Goal: Task Accomplishment & Management: Manage account settings

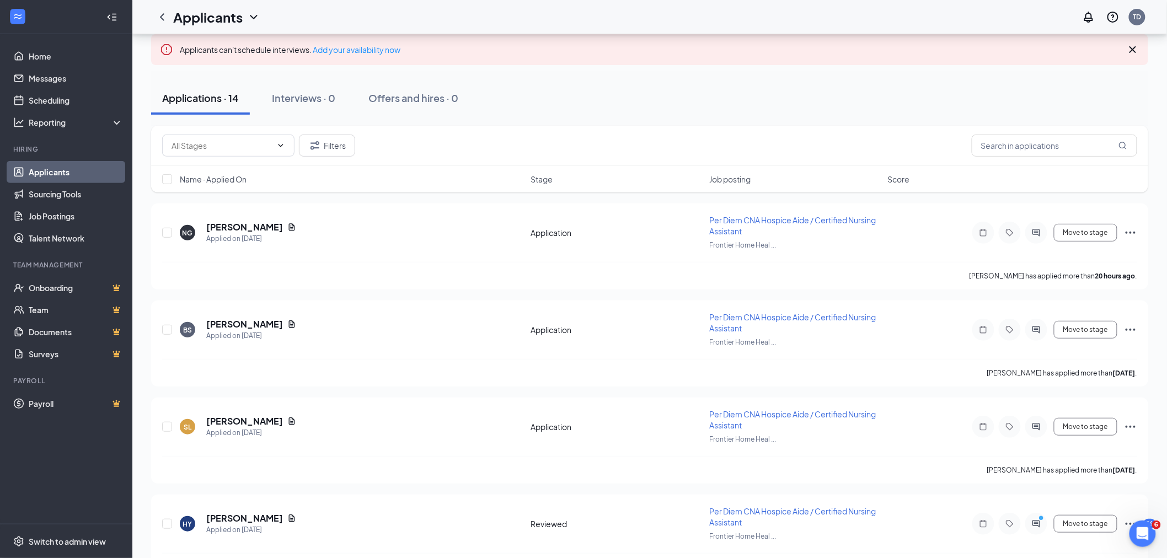
scroll to position [122, 0]
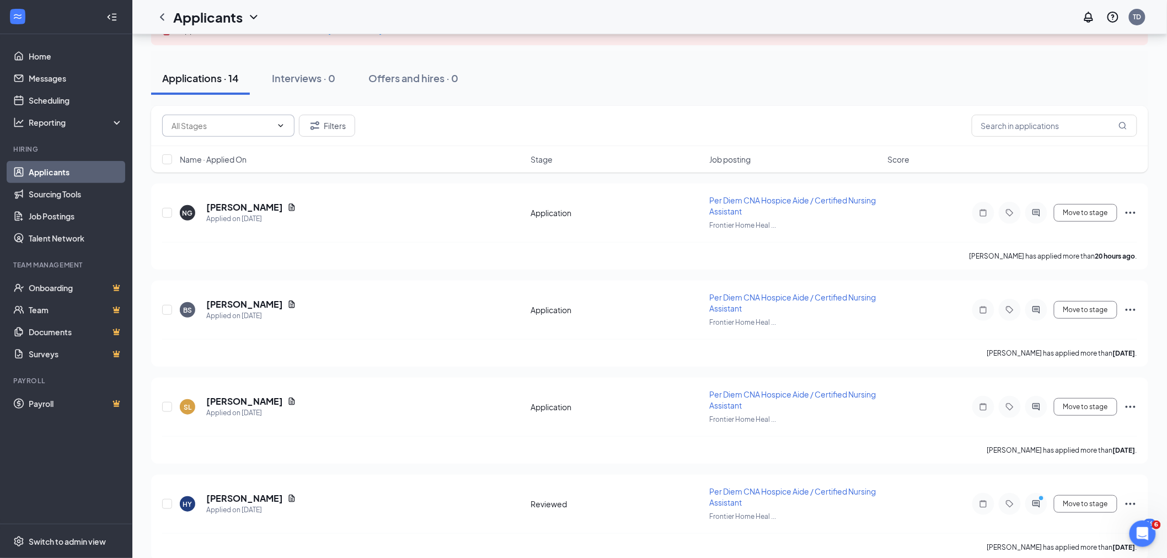
click at [228, 122] on input "text" at bounding box center [222, 126] width 100 height 12
click at [227, 140] on div "Application (3)" at bounding box center [206, 146] width 51 height 12
type input "Application (3)"
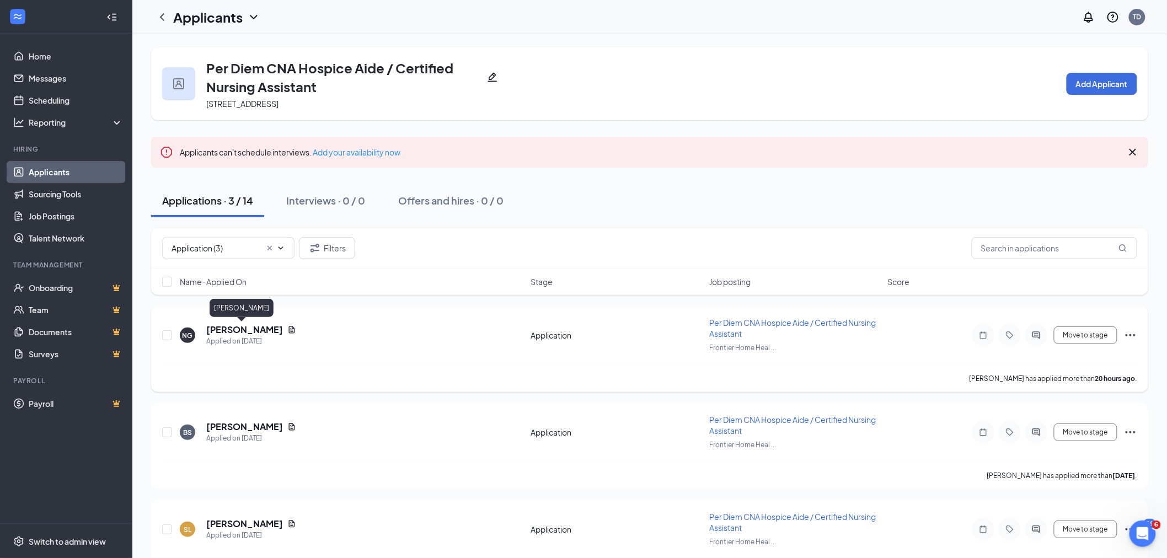
click at [247, 329] on h5 "Nicole Goosby" at bounding box center [244, 330] width 77 height 12
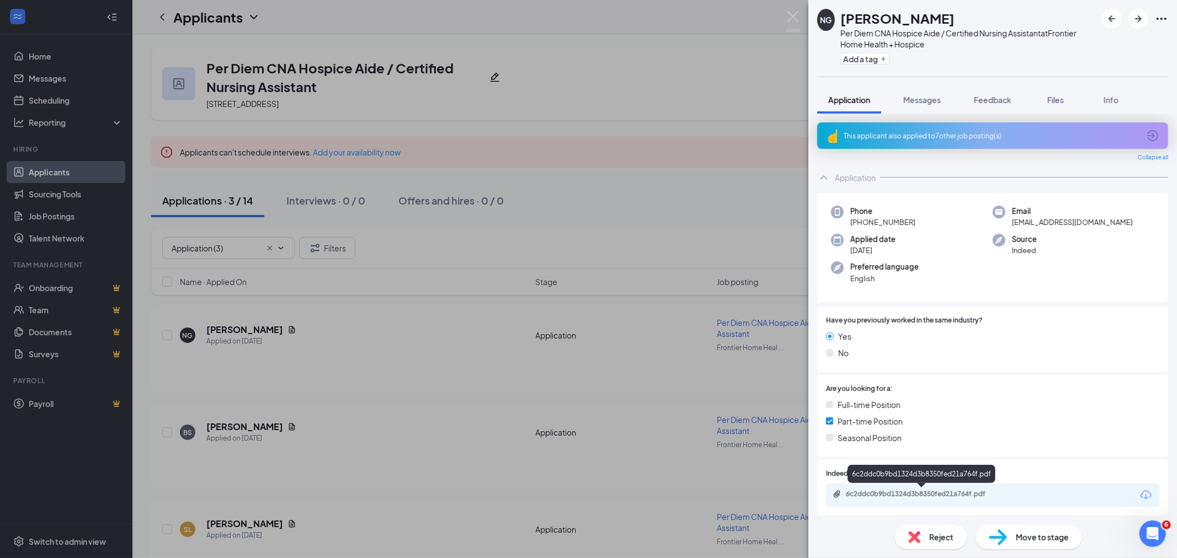
click at [983, 495] on div "6c2ddc0b9bd1324d3b8350fed21a764f.pdf" at bounding box center [923, 494] width 154 height 9
click at [1047, 538] on span "Move to stage" at bounding box center [1042, 537] width 53 height 12
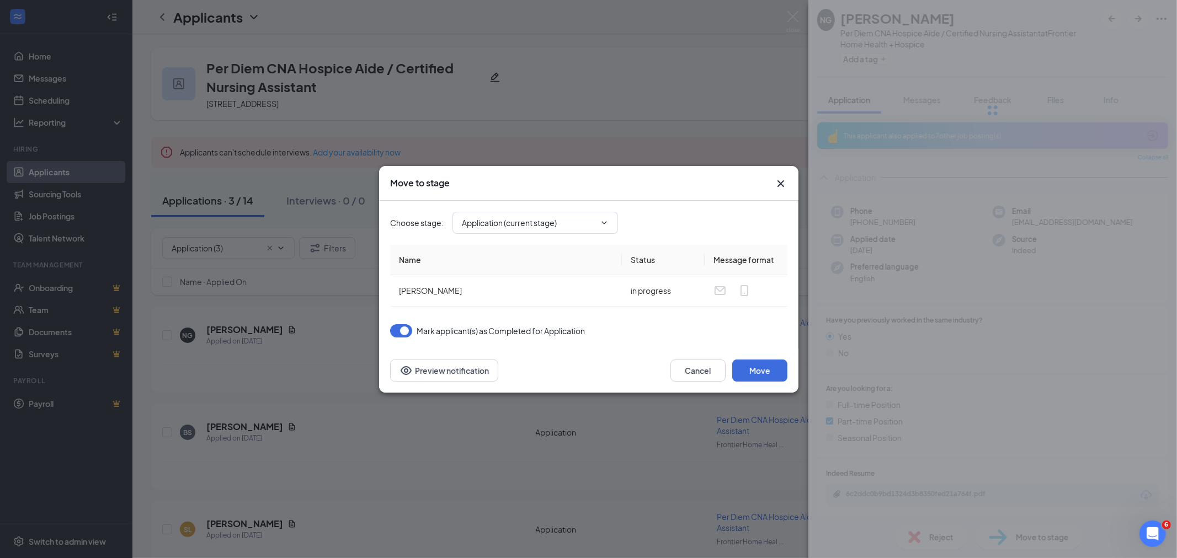
type input "Reviewed (next stage)"
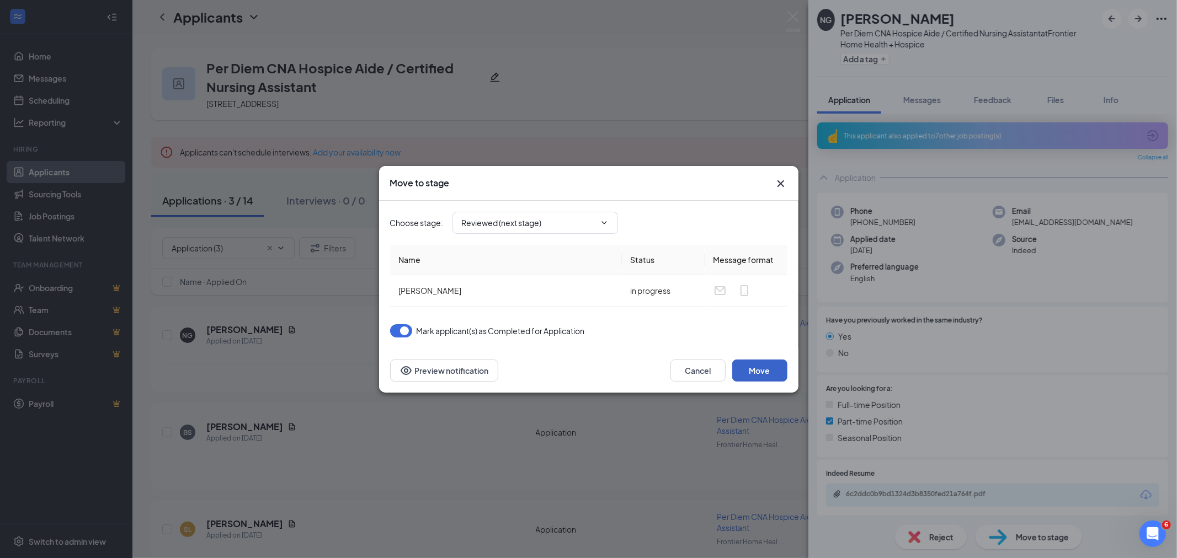
click at [769, 371] on button "Move" at bounding box center [759, 371] width 55 height 22
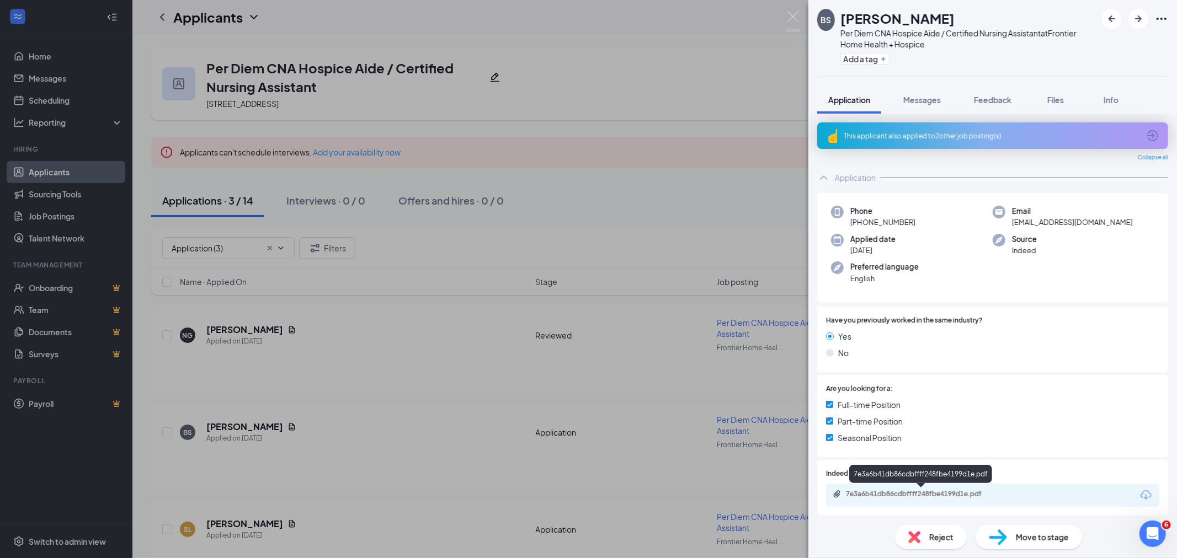
click at [957, 492] on div "7e3a6b41db86cdbffff248fbe4199d1e.pdf" at bounding box center [923, 494] width 154 height 9
click at [1043, 533] on span "Move to stage" at bounding box center [1042, 537] width 53 height 12
type input "Reviewed (next stage)"
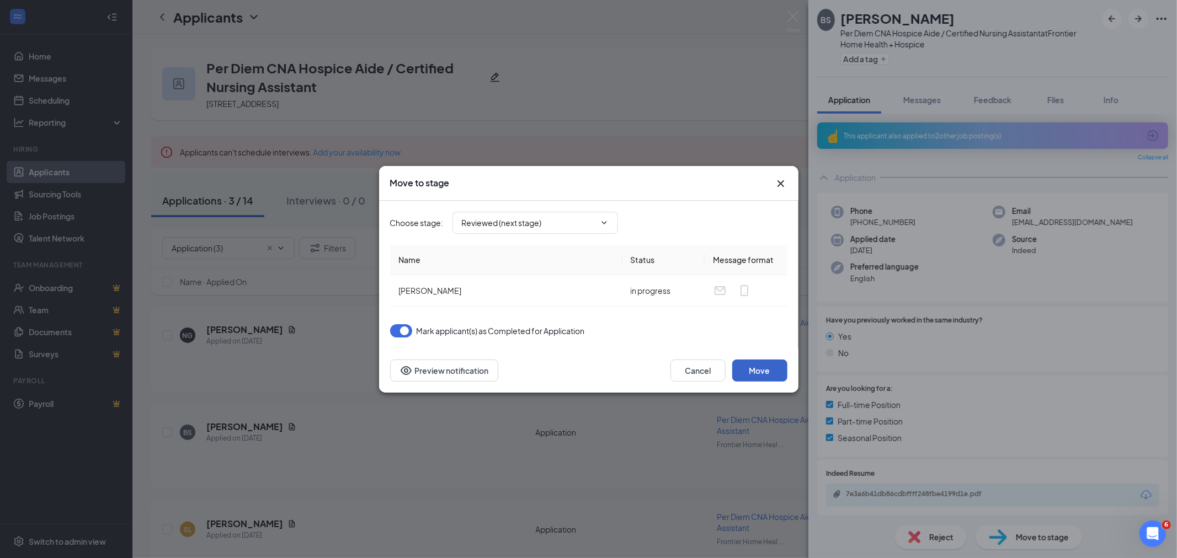
click at [762, 367] on button "Move" at bounding box center [759, 371] width 55 height 22
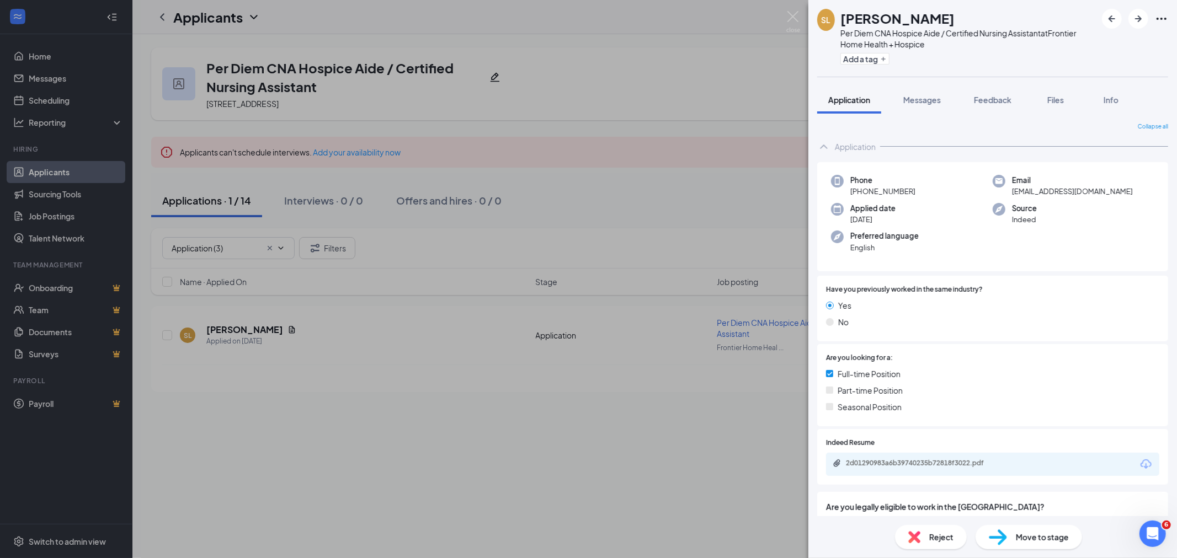
click at [1016, 468] on div "2d01290983a6b39740235b72818f3022.pdf" at bounding box center [992, 464] width 333 height 23
click at [979, 460] on div "2d01290983a6b39740235b72818f3022.pdf" at bounding box center [923, 463] width 154 height 9
click at [1047, 536] on span "Move to stage" at bounding box center [1042, 537] width 53 height 12
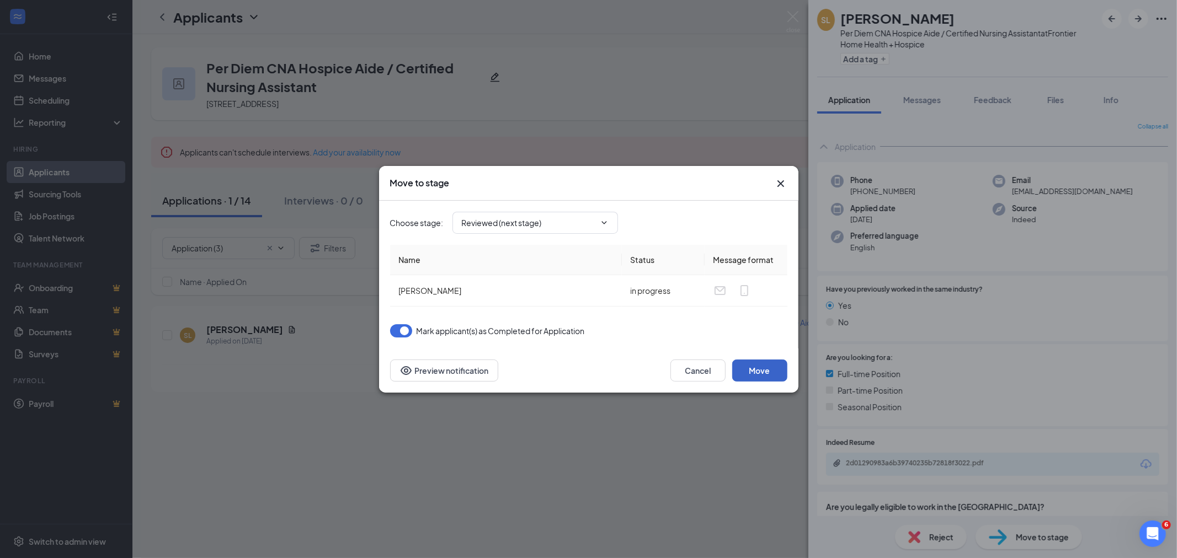
click at [760, 362] on button "Move" at bounding box center [759, 371] width 55 height 22
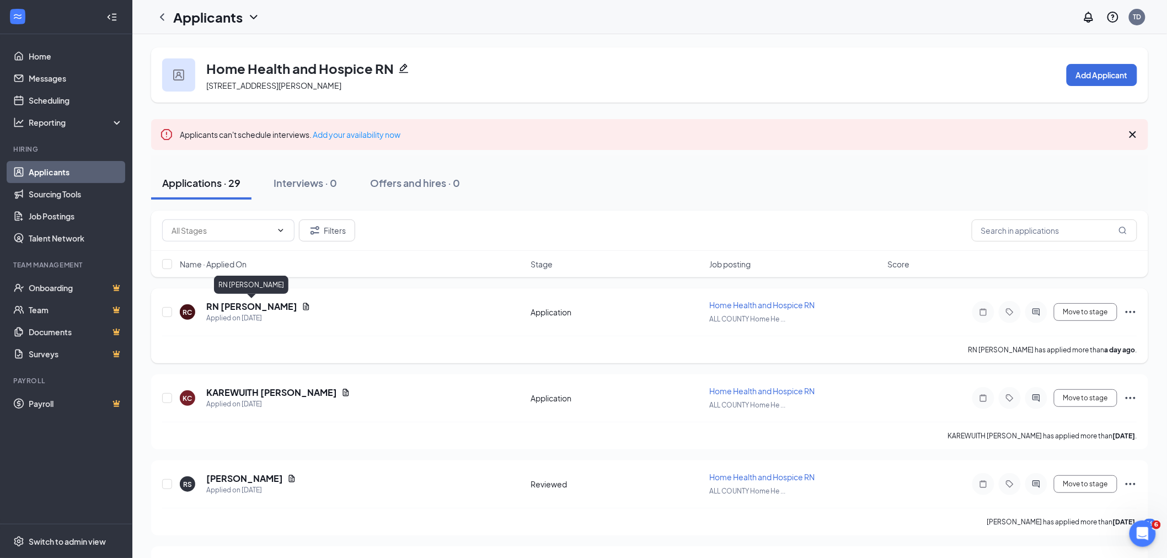
click at [257, 307] on h5 "RN Colleen MacMane" at bounding box center [251, 307] width 91 height 12
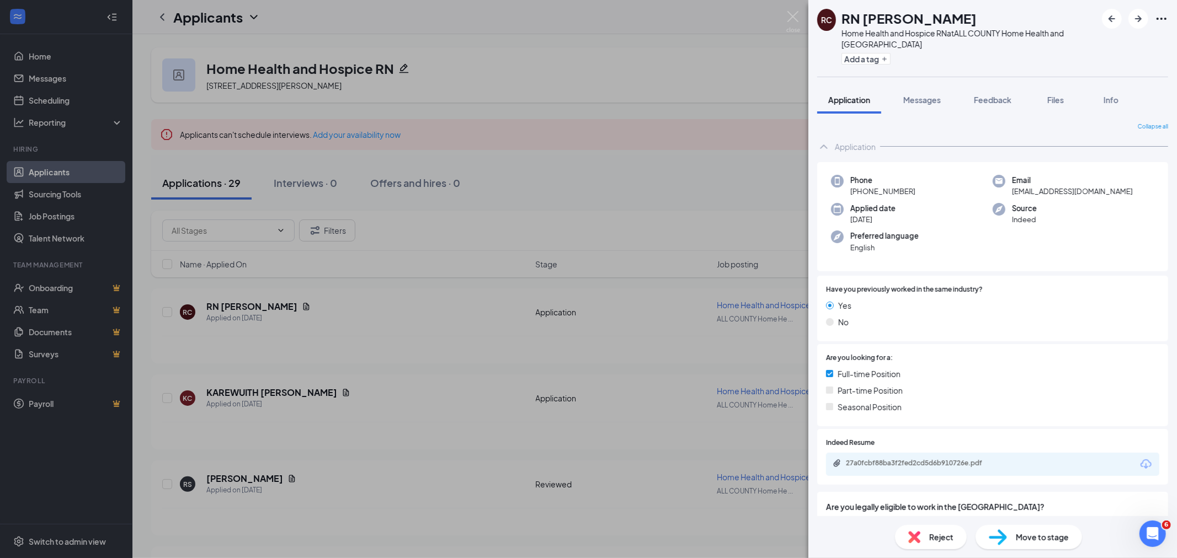
drag, startPoint x: 868, startPoint y: 18, endPoint x: 992, endPoint y: 20, distance: 123.6
click at [992, 20] on div "RN Colleen MacMane" at bounding box center [968, 18] width 255 height 19
copy h1 "Colleen MacMane"
click at [977, 467] on div "27a0fcbf88ba3f2fed2cd5d6b910726e.pdf" at bounding box center [922, 464] width 179 height 10
click at [1032, 539] on span "Move to stage" at bounding box center [1042, 537] width 53 height 12
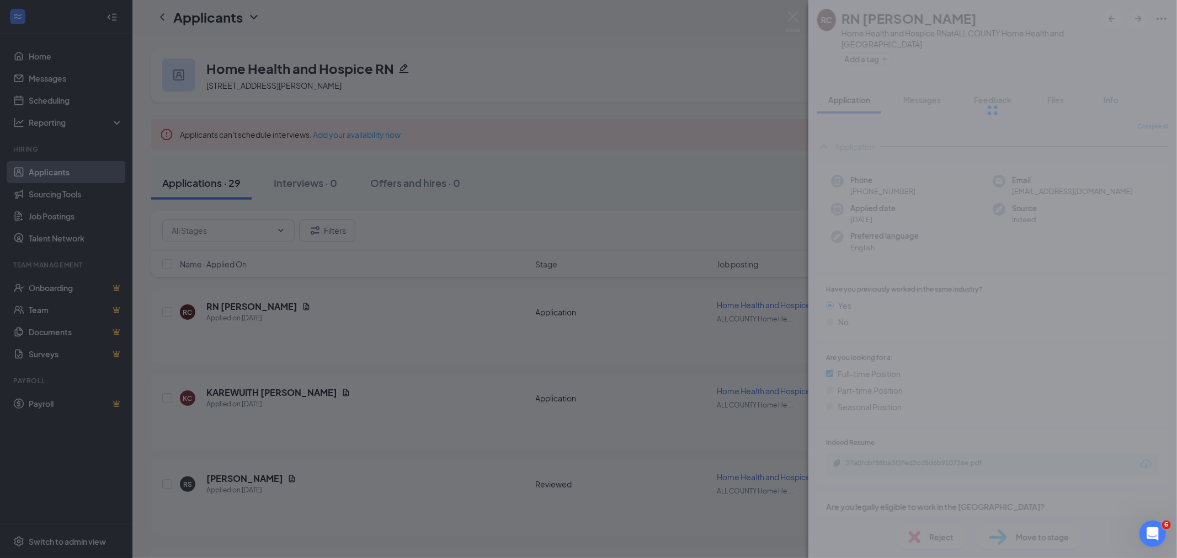
type input "Reviewed (next stage)"
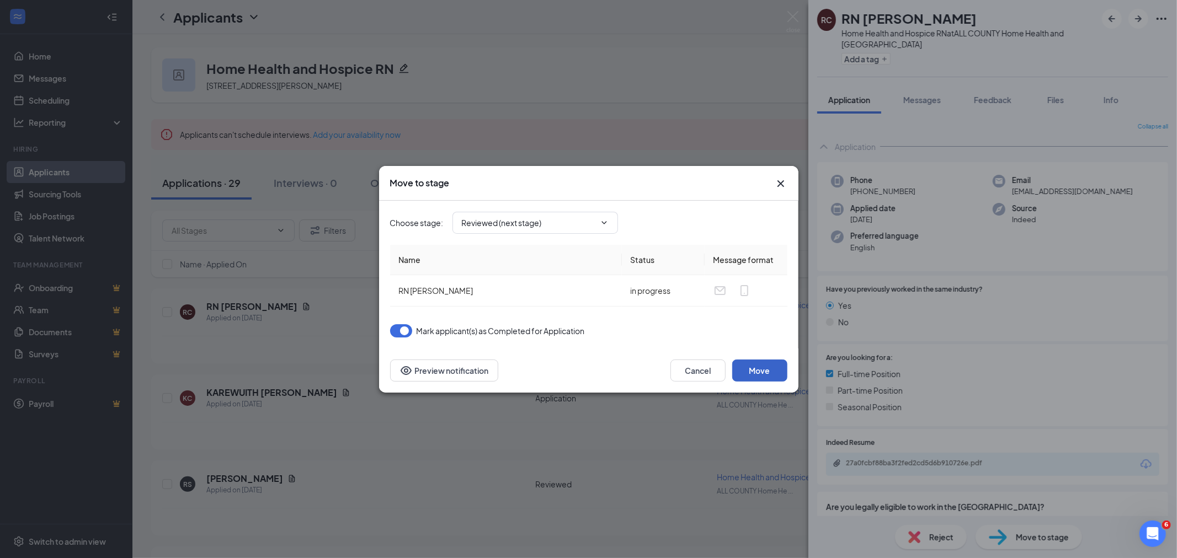
click at [758, 368] on button "Move" at bounding box center [759, 371] width 55 height 22
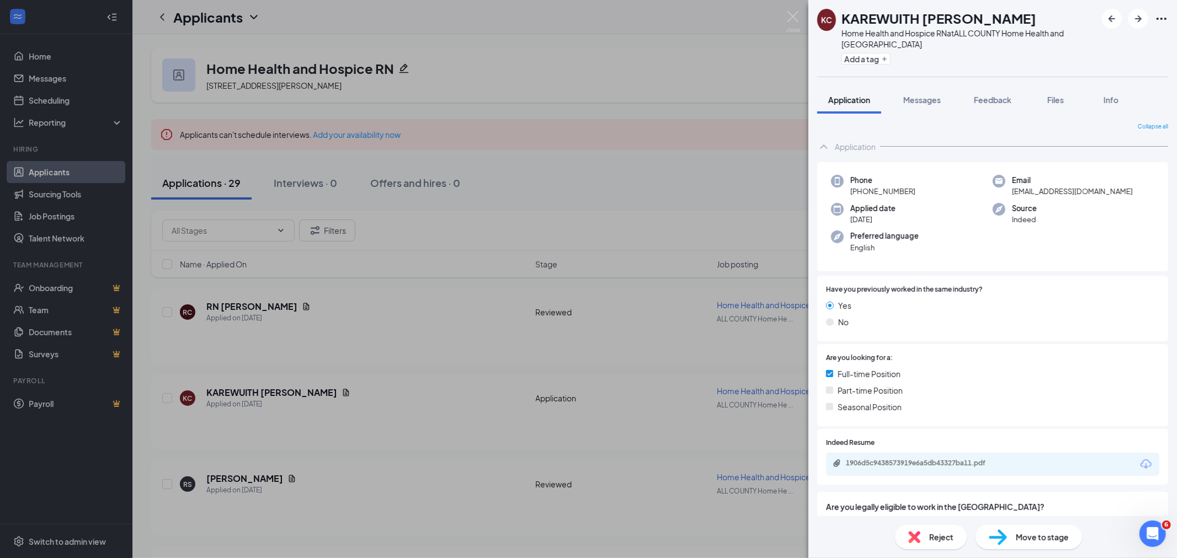
click at [1021, 469] on div "1906d5c9438573919e6a5db43327ba11.pdf" at bounding box center [992, 464] width 333 height 23
click at [1036, 462] on div "1906d5c9438573919e6a5db43327ba11.pdf" at bounding box center [992, 464] width 333 height 23
click at [1008, 466] on div "1906d5c9438573919e6a5db43327ba11.pdf" at bounding box center [922, 463] width 179 height 9
click at [1061, 542] on span "Move to stage" at bounding box center [1042, 537] width 53 height 12
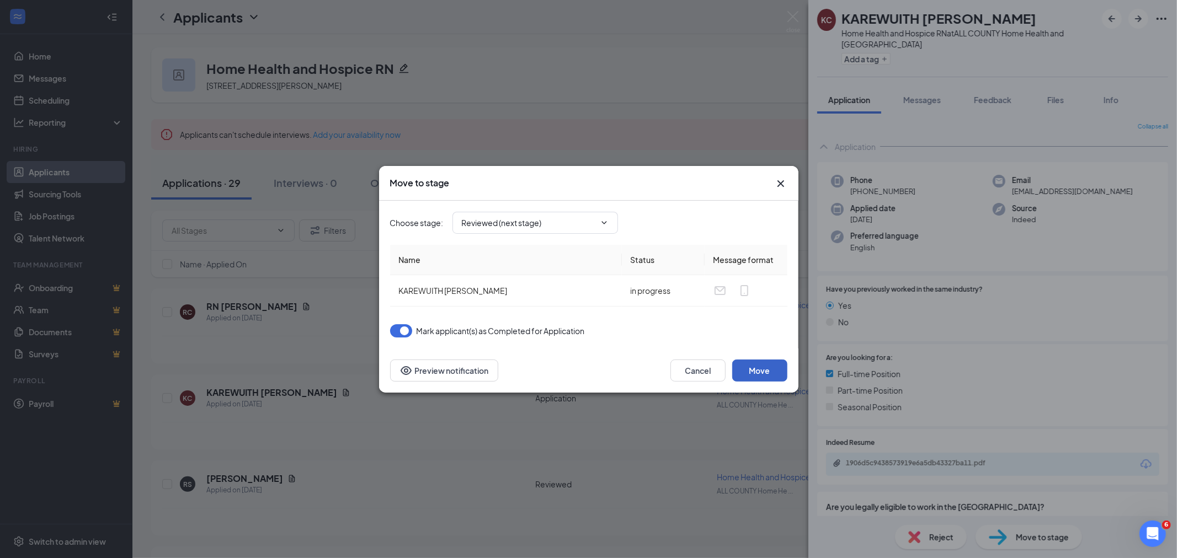
click at [772, 366] on button "Move" at bounding box center [759, 371] width 55 height 22
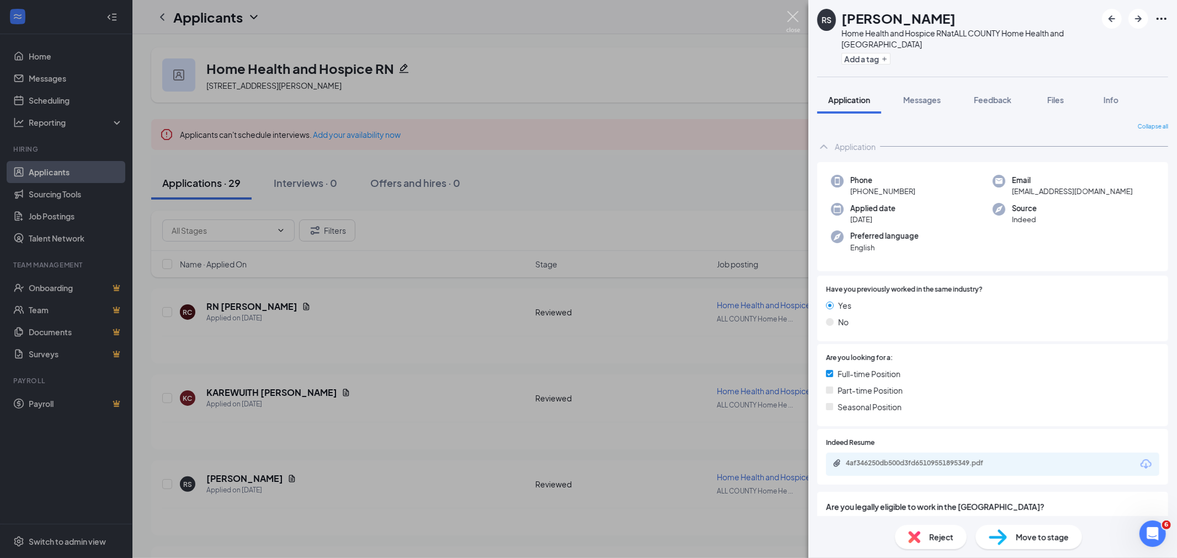
click at [792, 14] on img at bounding box center [793, 22] width 14 height 22
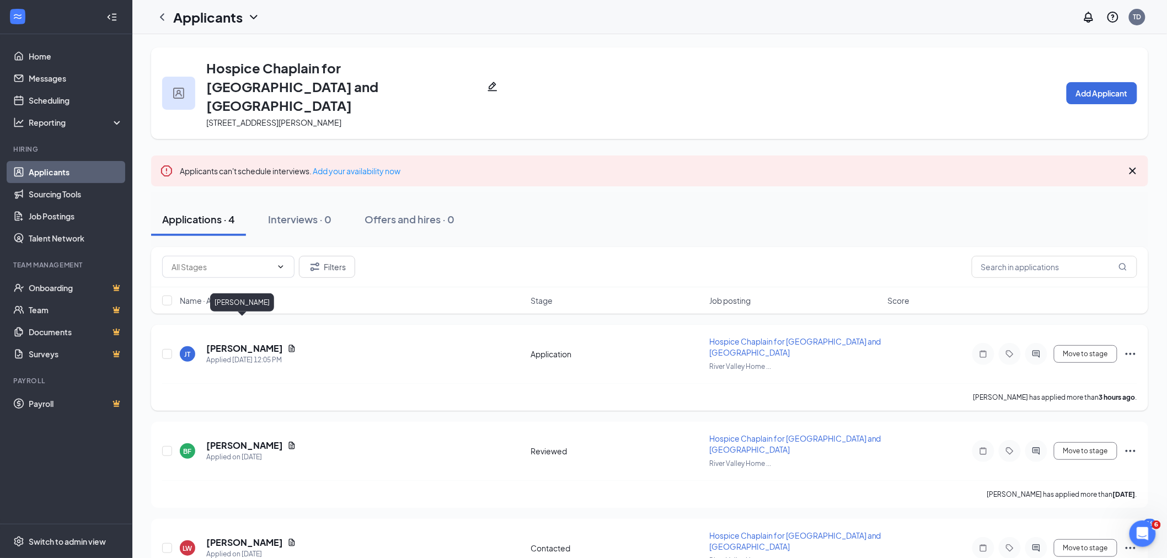
click at [247, 343] on h5 "[PERSON_NAME]" at bounding box center [244, 349] width 77 height 12
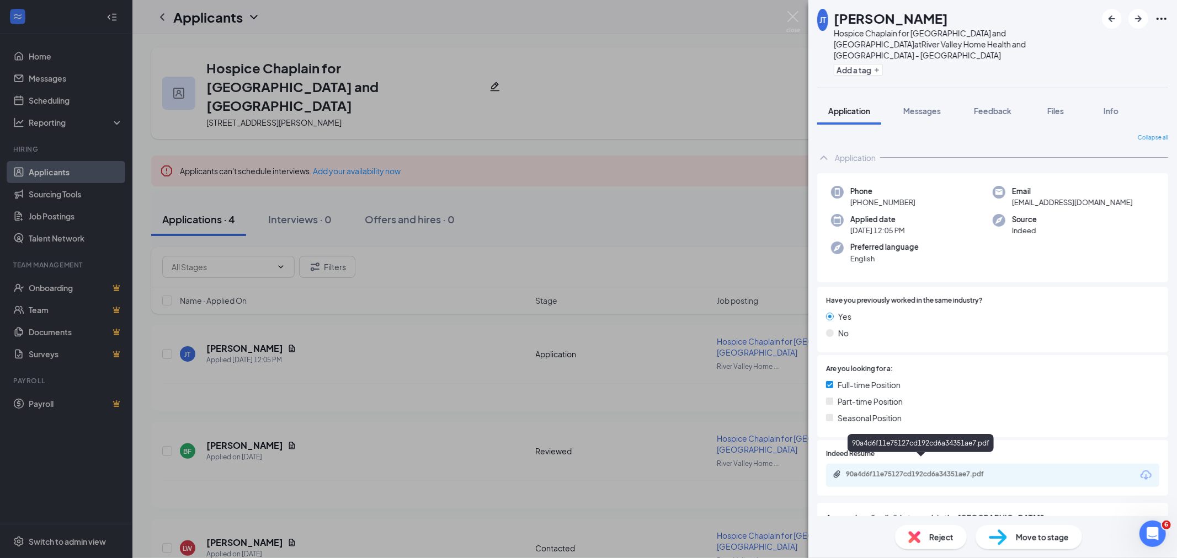
click at [1007, 470] on div "90a4d6f11e75127cd192cd6a34351ae7.pdf" at bounding box center [922, 474] width 179 height 9
click at [1031, 538] on span "Move to stage" at bounding box center [1042, 537] width 53 height 12
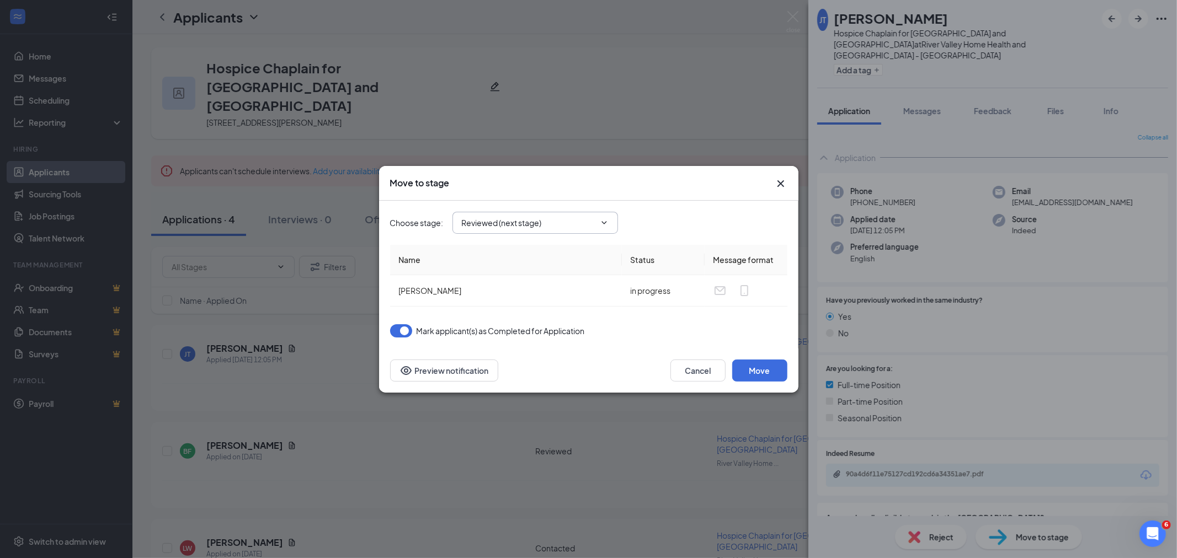
click at [516, 217] on input "Reviewed (next stage)" at bounding box center [529, 223] width 134 height 12
click at [519, 265] on div "Contacted" at bounding box center [545, 264] width 148 height 12
type input "Contacted"
click at [765, 371] on button "Move" at bounding box center [759, 371] width 55 height 22
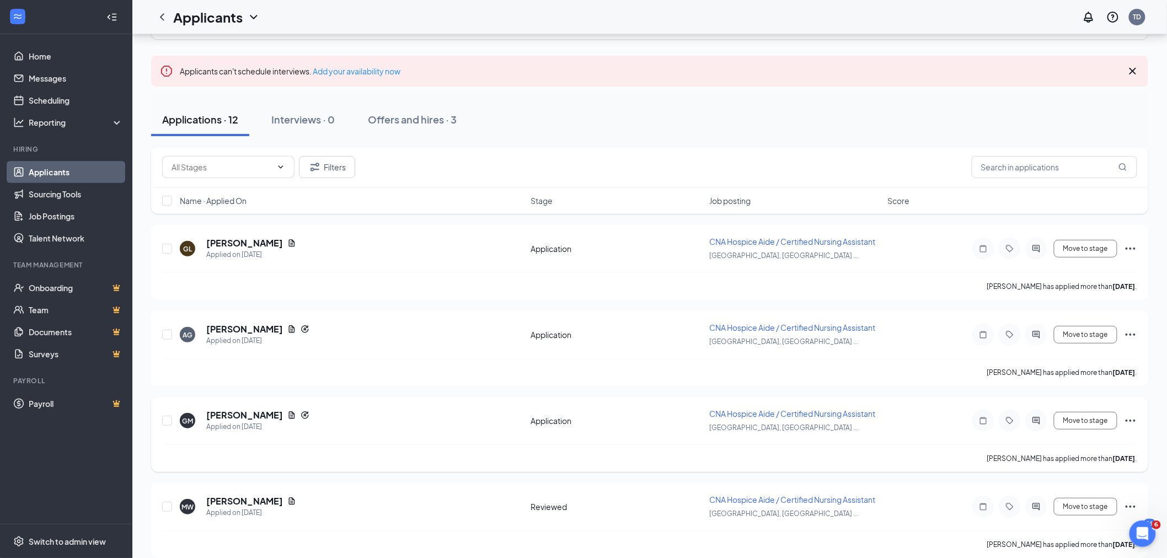
scroll to position [61, 0]
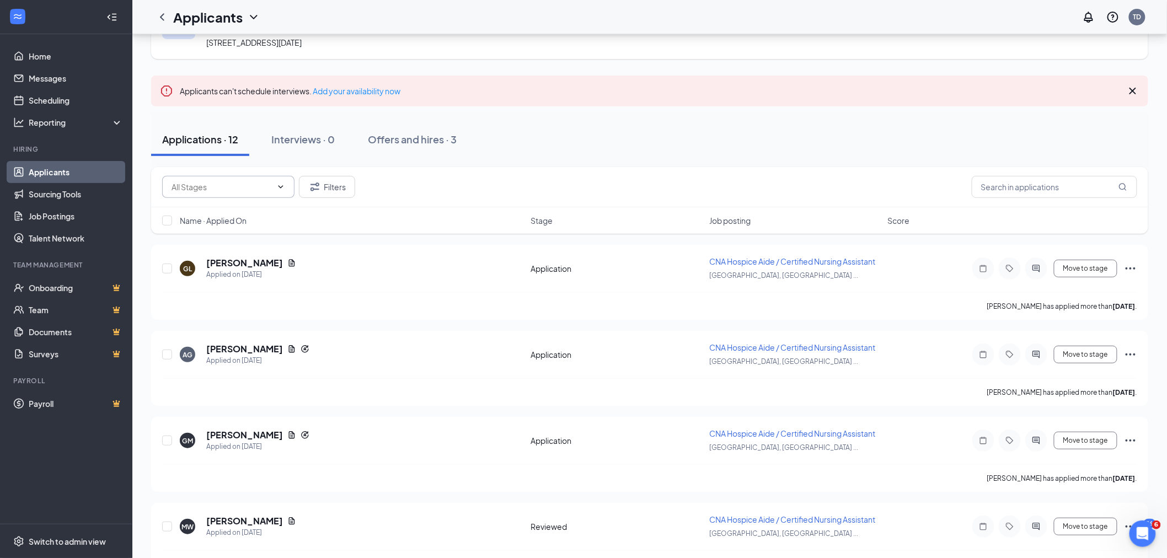
click at [211, 183] on input "text" at bounding box center [222, 187] width 100 height 12
drag, startPoint x: 226, startPoint y: 207, endPoint x: 560, endPoint y: 243, distance: 335.8
click at [227, 207] on div "Application (3)" at bounding box center [206, 207] width 51 height 12
type input "Application (3)"
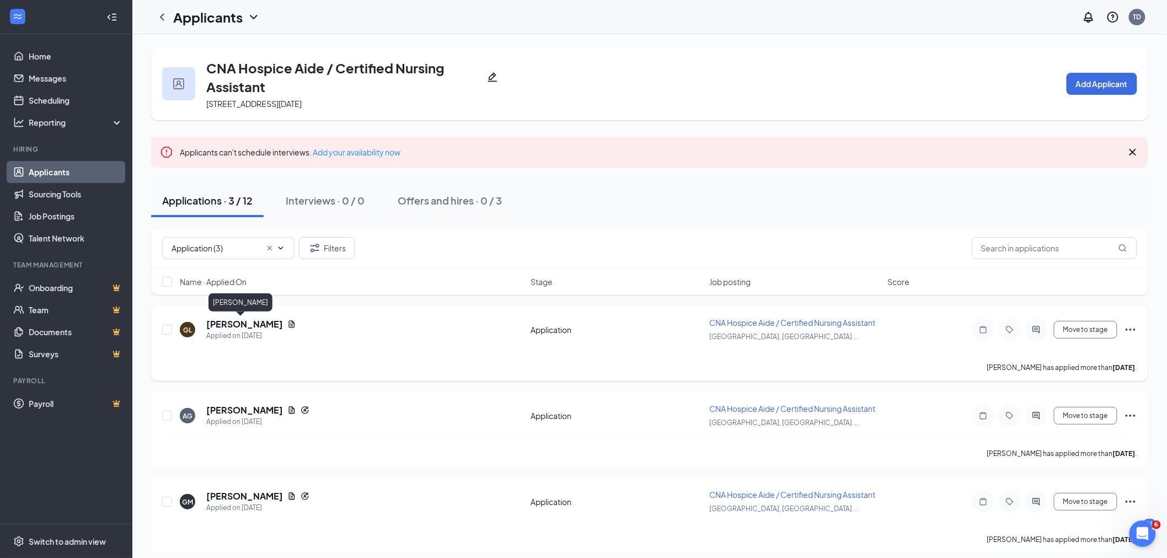
click at [235, 323] on h5 "Gloria Limon" at bounding box center [244, 324] width 77 height 12
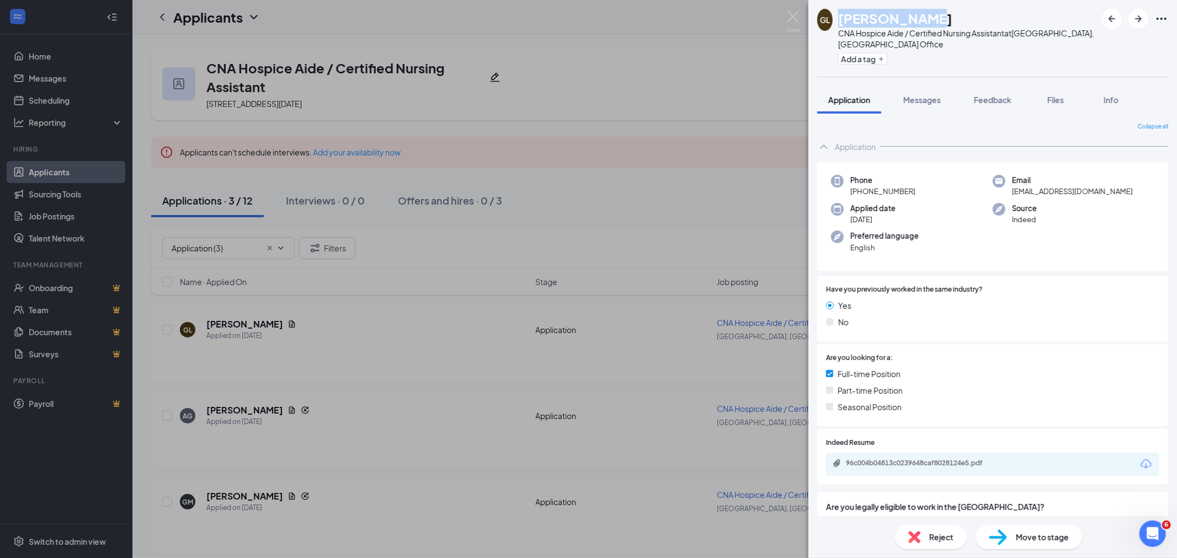
drag, startPoint x: 844, startPoint y: 19, endPoint x: 922, endPoint y: 23, distance: 77.9
click at [922, 24] on h1 "Gloria Limon" at bounding box center [895, 18] width 114 height 19
copy h1 "Gloria Limon"
click at [934, 460] on div "96c004b04813c0239648caf8028124e5.pdf" at bounding box center [923, 463] width 154 height 9
click at [1040, 540] on span "Move to stage" at bounding box center [1042, 537] width 53 height 12
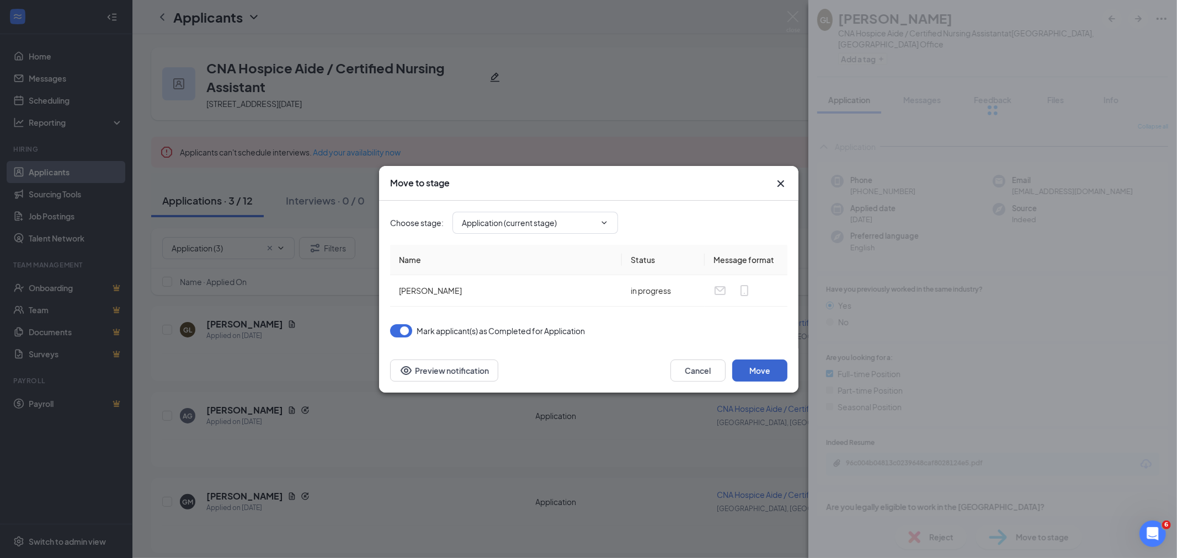
type input "Reviewed (next stage)"
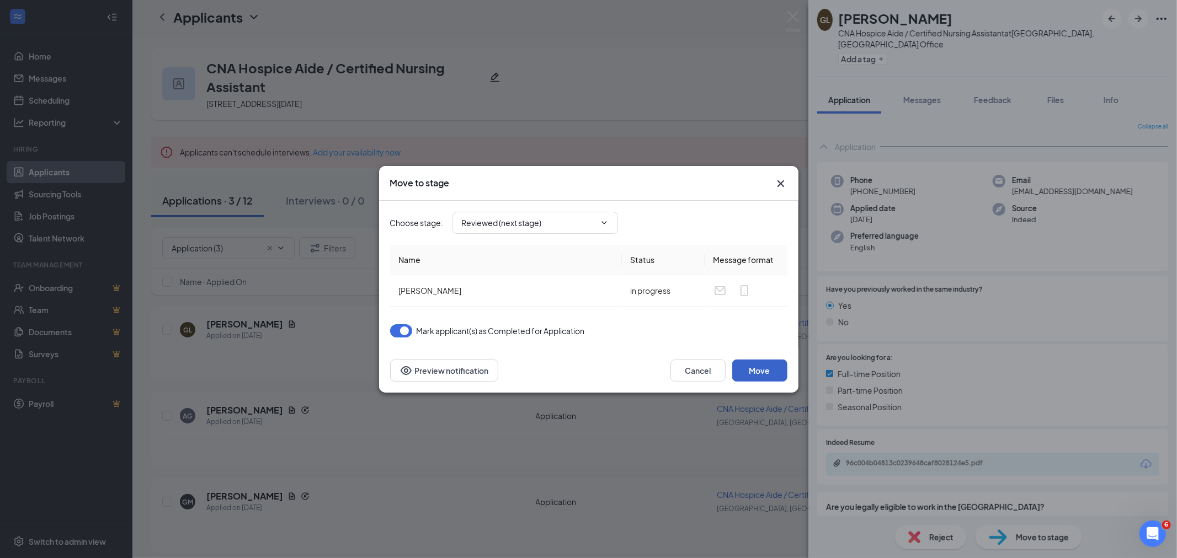
click at [771, 371] on button "Move" at bounding box center [759, 371] width 55 height 22
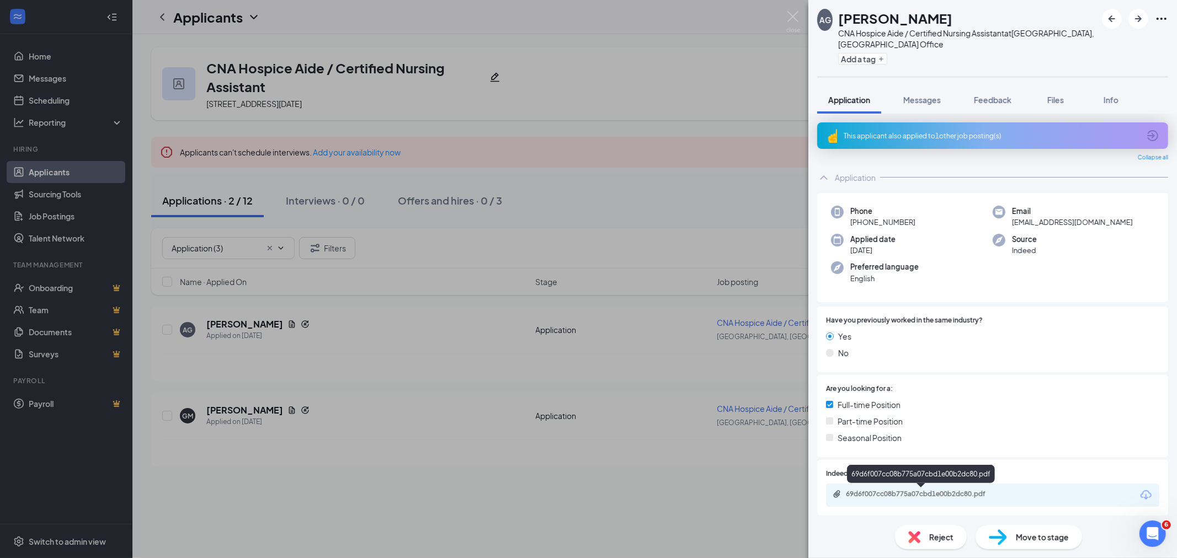
click at [994, 497] on div "69d6f007cc08b775a07cbd1e00b2dc80.pdf" at bounding box center [923, 494] width 154 height 9
click at [1045, 538] on span "Move to stage" at bounding box center [1042, 537] width 53 height 12
type input "Reviewed (next stage)"
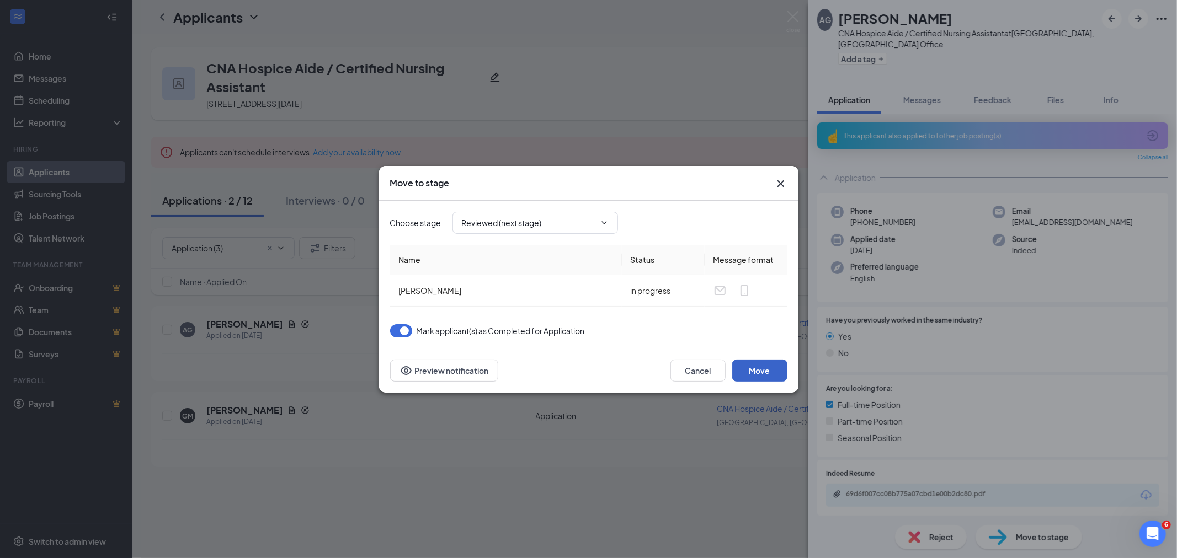
click at [771, 365] on button "Move" at bounding box center [759, 371] width 55 height 22
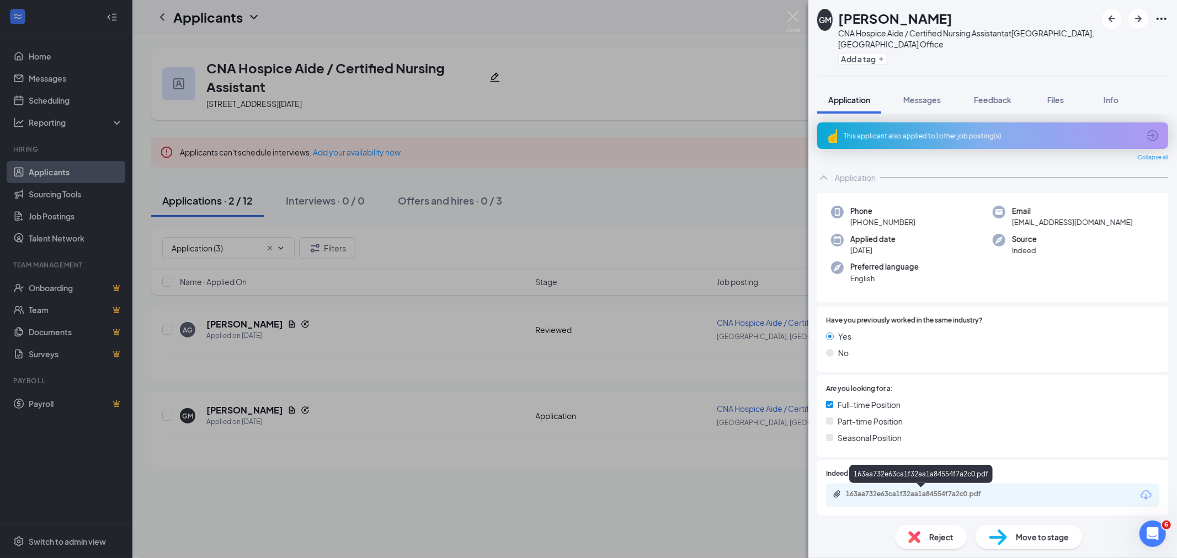
click at [957, 494] on div "163aa732e63ca1f32aa1a84554f7a2c0.pdf" at bounding box center [923, 494] width 154 height 9
click at [1027, 538] on span "Move to stage" at bounding box center [1042, 537] width 53 height 12
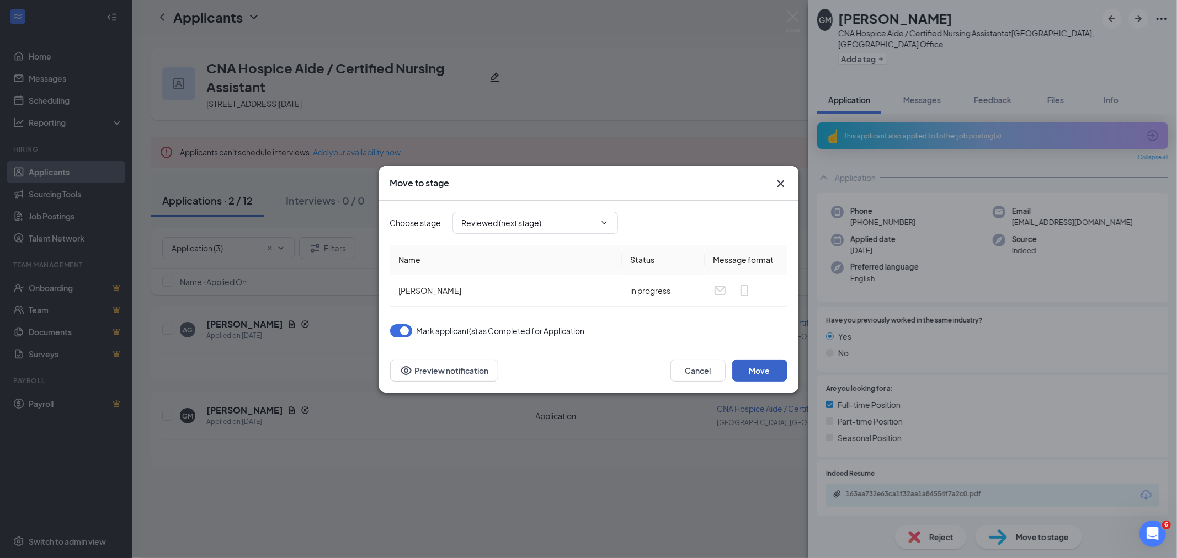
click at [773, 361] on button "Move" at bounding box center [759, 371] width 55 height 22
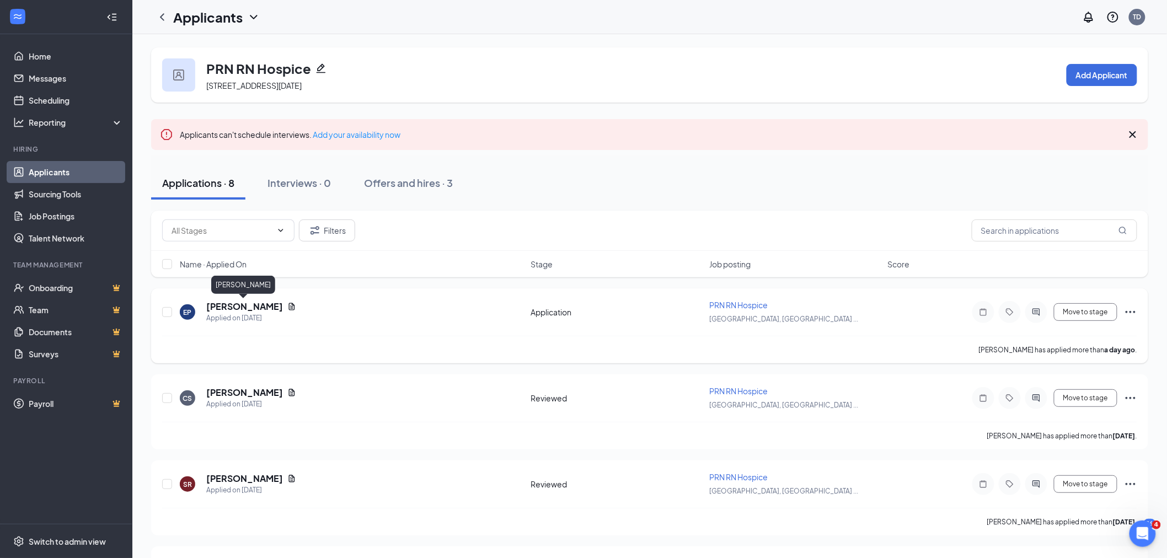
click at [249, 306] on h5 "[PERSON_NAME]" at bounding box center [244, 307] width 77 height 12
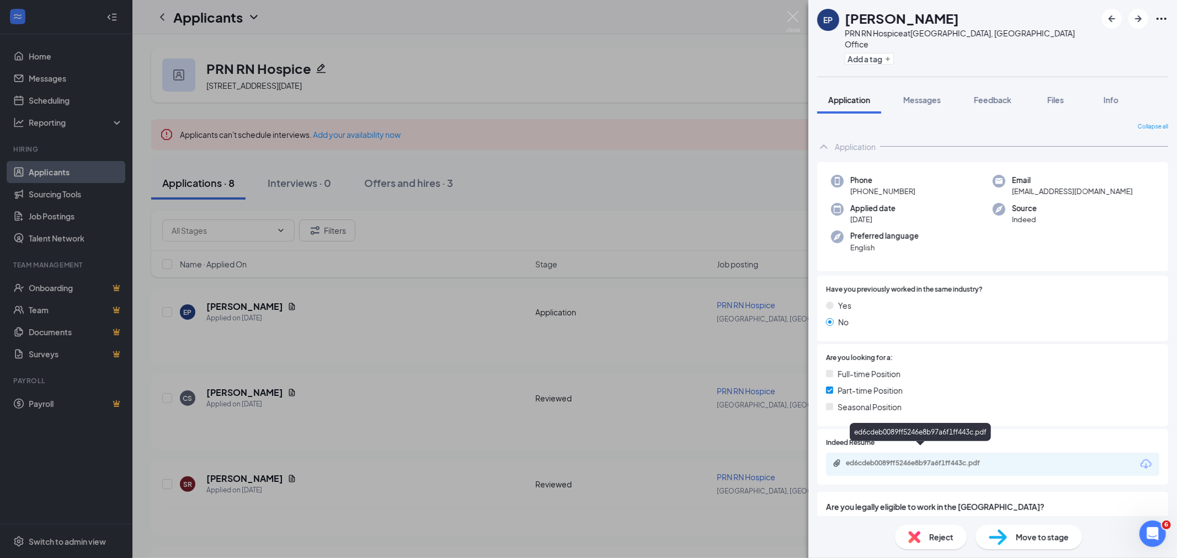
click at [977, 459] on div "ed6cdeb0089ff5246e8b97a6f1ff443c.pdf" at bounding box center [923, 463] width 154 height 9
click at [1017, 535] on span "Move to stage" at bounding box center [1042, 537] width 53 height 12
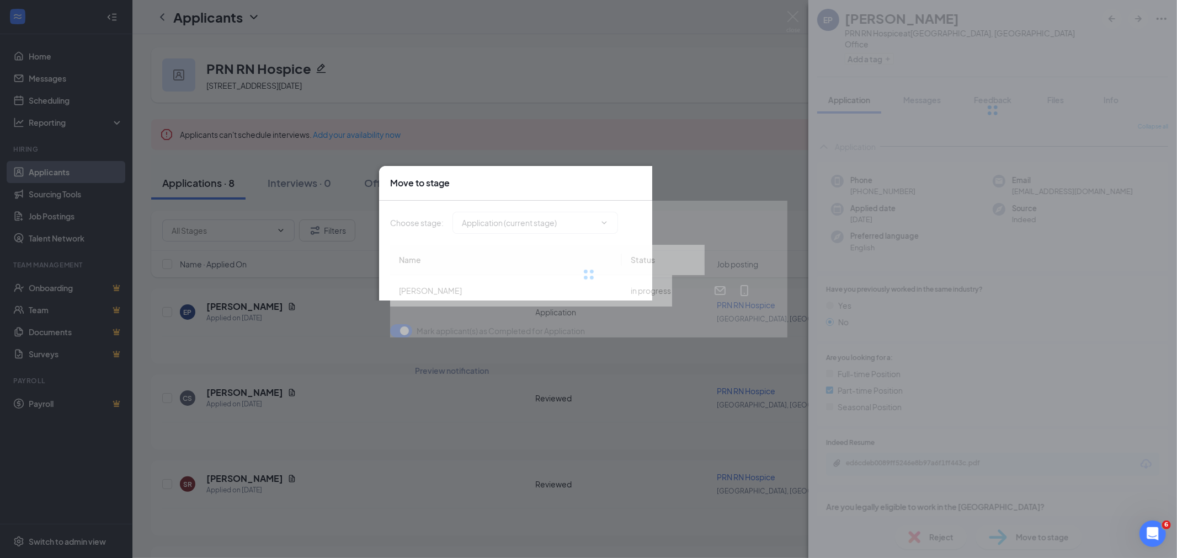
type input "Reviewed (next stage)"
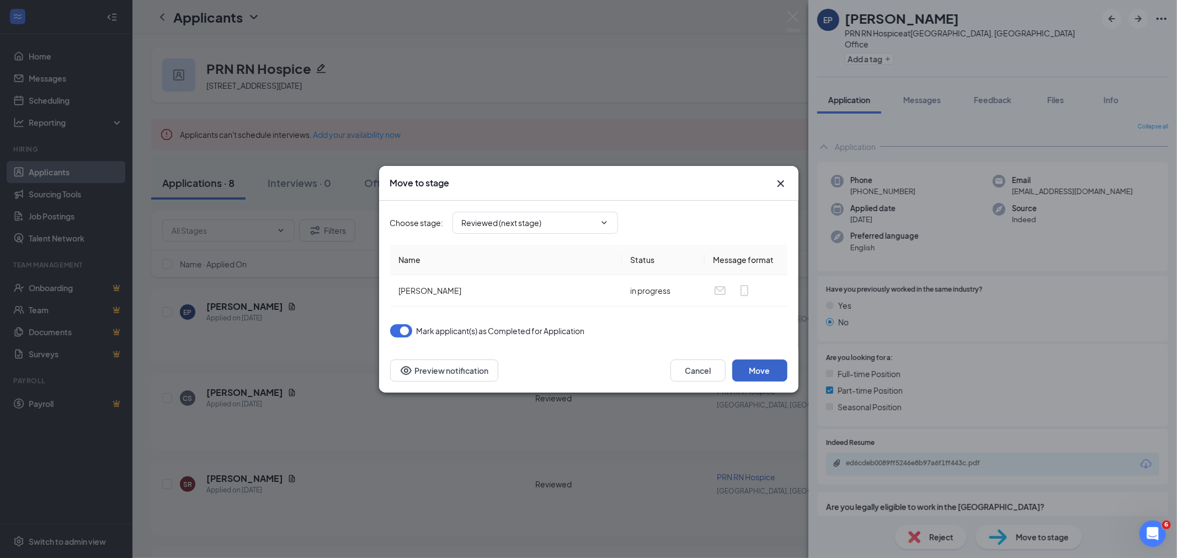
click at [759, 366] on button "Move" at bounding box center [759, 371] width 55 height 22
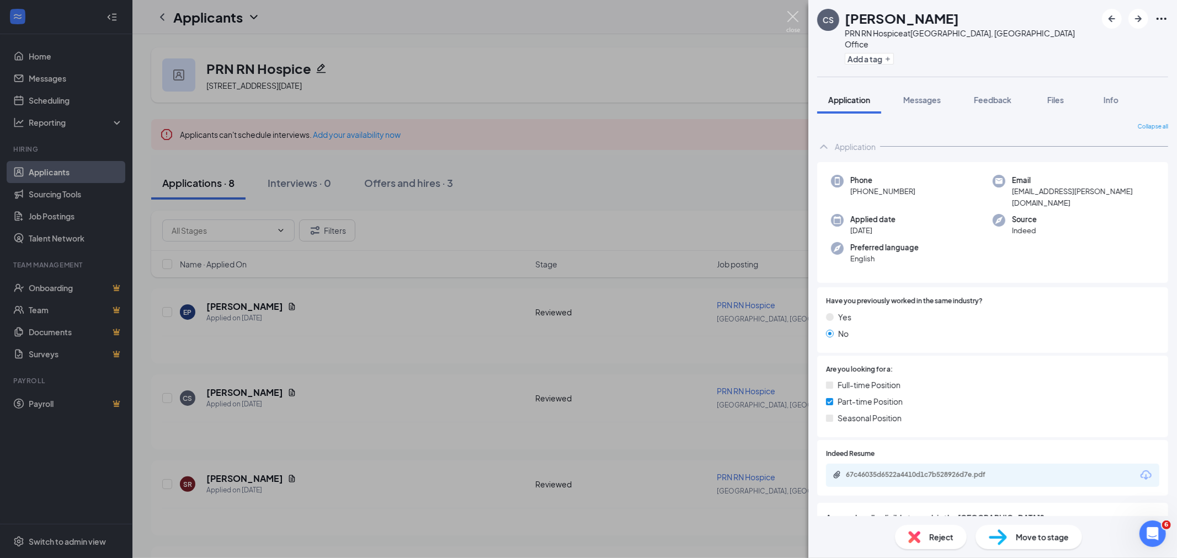
drag, startPoint x: 787, startPoint y: 19, endPoint x: 681, endPoint y: 0, distance: 107.6
click at [787, 19] on img at bounding box center [793, 22] width 14 height 22
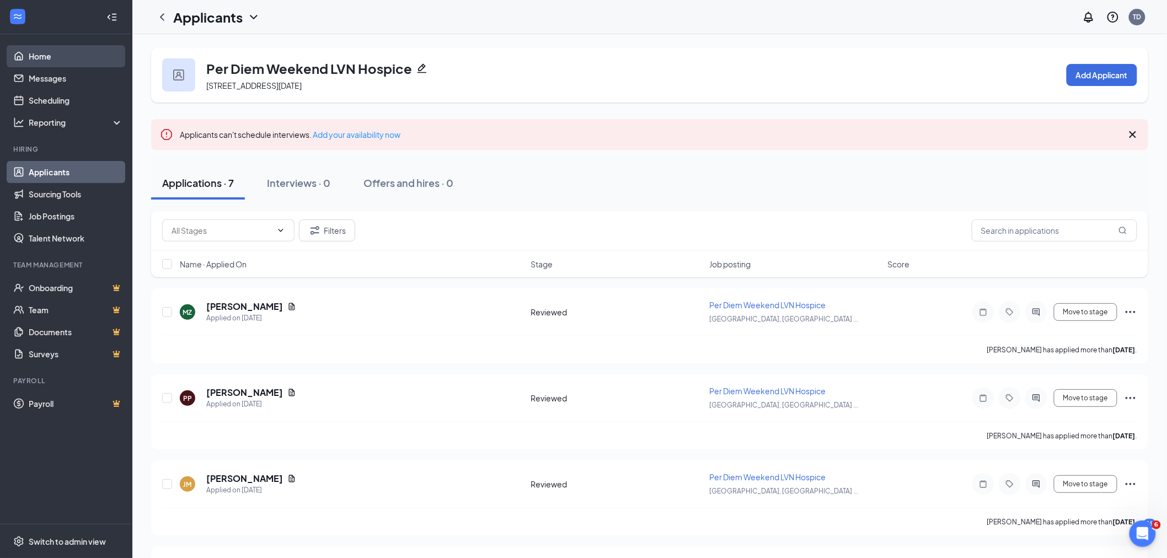
click at [39, 56] on link "Home" at bounding box center [76, 56] width 94 height 22
